Goal: Information Seeking & Learning: Learn about a topic

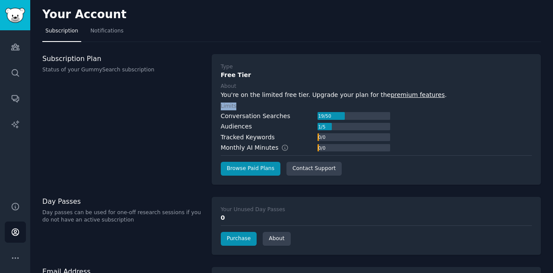
click at [219, 73] on div "Type Free Tier About You're on the limited free tier. Upgrade your plan for the…" at bounding box center [376, 119] width 329 height 131
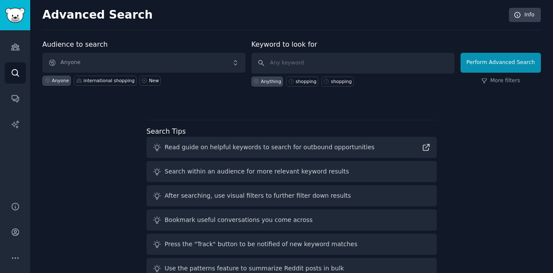
drag, startPoint x: 219, startPoint y: 73, endPoint x: 109, endPoint y: 81, distance: 110.1
click at [109, 81] on div "international shopping" at bounding box center [108, 80] width 51 height 6
drag, startPoint x: 109, startPoint y: 81, endPoint x: 169, endPoint y: 76, distance: 60.3
click at [109, 81] on div "international shopping" at bounding box center [108, 80] width 51 height 6
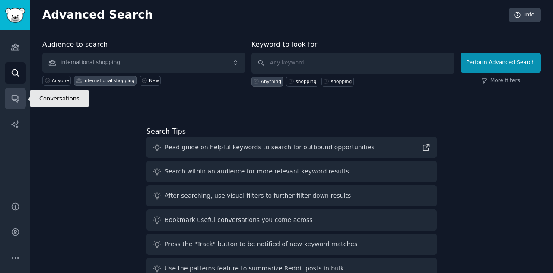
click at [17, 101] on icon "Sidebar" at bounding box center [15, 99] width 7 height 7
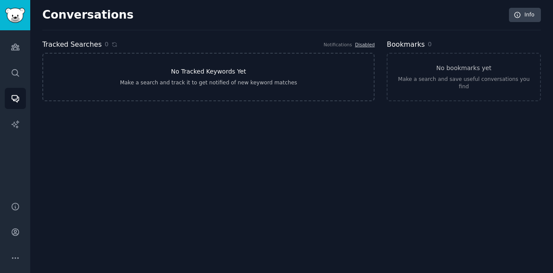
click at [222, 79] on div "Make a search and track it to get notified of new keyword matches" at bounding box center [208, 83] width 177 height 8
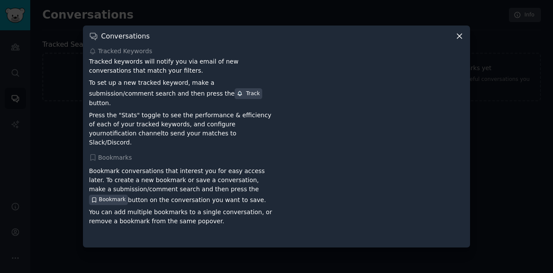
click at [222, 75] on p "Tracked keywords will notify you via email of new conversations that match your…" at bounding box center [181, 66] width 185 height 18
drag, startPoint x: 159, startPoint y: 68, endPoint x: 241, endPoint y: 68, distance: 81.7
click at [241, 68] on p "Tracked keywords will notify you via email of new conversations that match your…" at bounding box center [181, 66] width 185 height 18
click at [260, 69] on p "Tracked keywords will notify you via email of new conversations that match your…" at bounding box center [181, 66] width 185 height 18
click at [267, 69] on p "Tracked keywords will notify you via email of new conversations that match your…" at bounding box center [181, 66] width 185 height 18
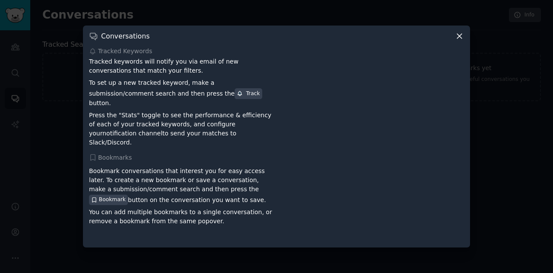
click at [267, 69] on p "Tracked keywords will notify you via email of new conversations that match your…" at bounding box center [181, 66] width 185 height 18
click at [462, 46] on div "Conversations Tracked Keywords Tracked keywords will notify you via email of ne…" at bounding box center [276, 136] width 387 height 222
click at [462, 41] on icon at bounding box center [459, 36] width 9 height 9
click at [462, 41] on div "Bookmarks 0" at bounding box center [464, 44] width 154 height 11
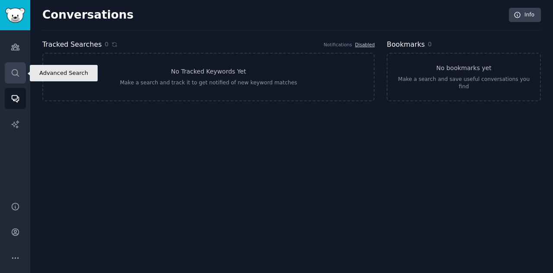
click at [15, 69] on icon "Sidebar" at bounding box center [15, 72] width 7 height 7
